Goal: Task Accomplishment & Management: Use online tool/utility

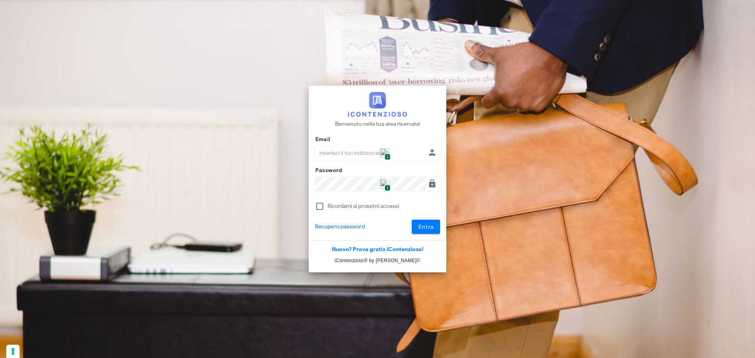
click at [395, 154] on input "Email" at bounding box center [370, 152] width 111 height 13
type input "p.rizza@studioassociatoadrev.it"
click at [422, 224] on span "Entra" at bounding box center [426, 227] width 16 height 7
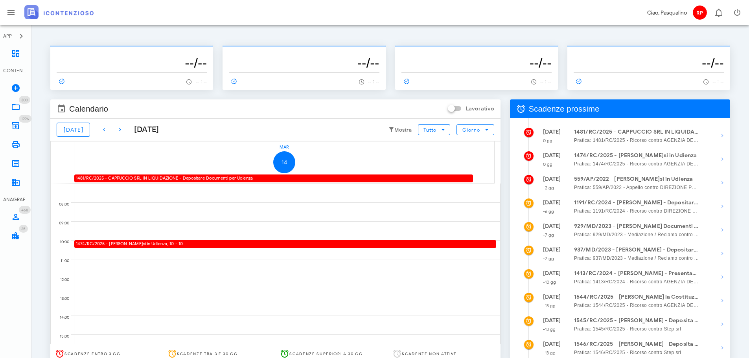
click at [162, 177] on div "1481/RC/2025 - CAPPUCCIO SRL IN LIQUIDAZIONE - Depositare Documenti per Udienza" at bounding box center [273, 178] width 399 height 7
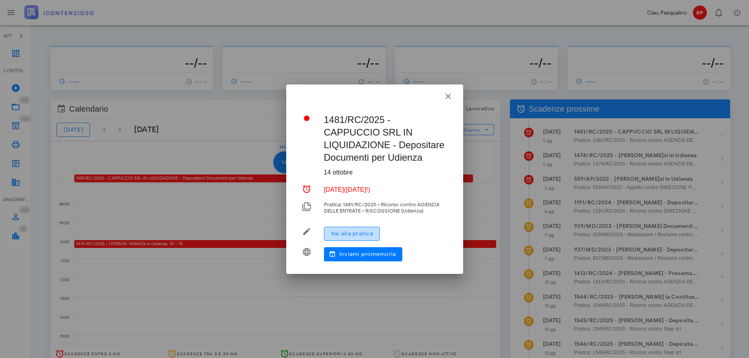
click at [354, 229] on button "Vai alla pratica" at bounding box center [352, 234] width 56 height 14
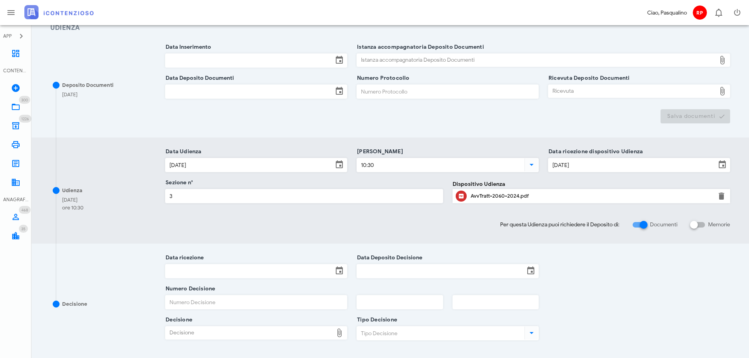
click at [646, 223] on div at bounding box center [643, 224] width 13 height 13
checkbox input "false"
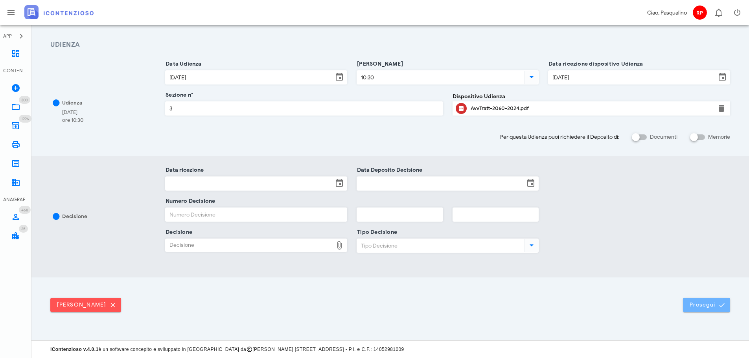
click at [707, 302] on span "Prosegui" at bounding box center [707, 305] width 35 height 7
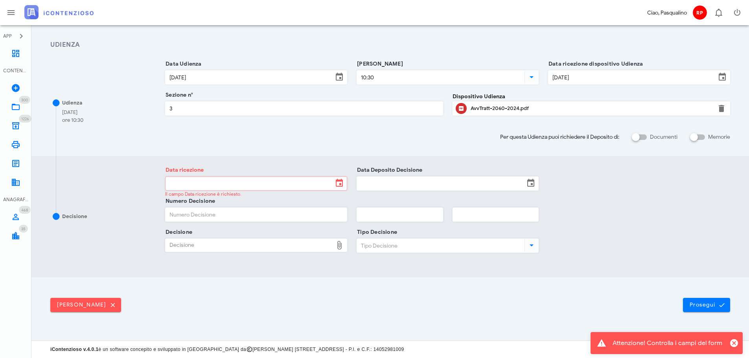
scroll to position [0, 0]
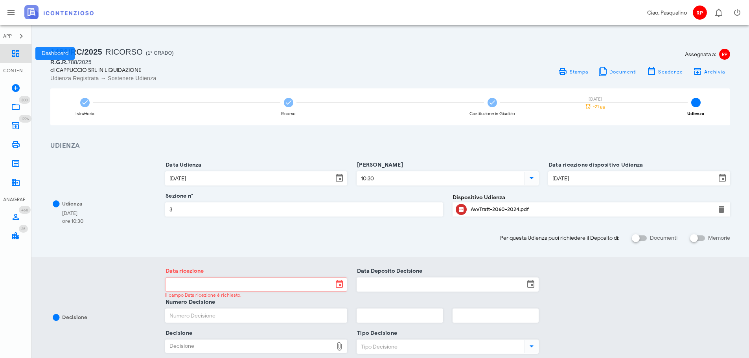
click at [11, 53] on icon at bounding box center [15, 53] width 9 height 9
